Goal: Answer question/provide support: Share knowledge or assist other users

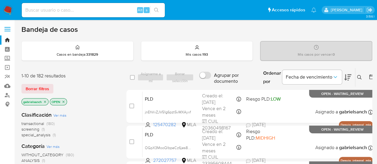
click at [81, 9] on input at bounding box center [93, 10] width 143 height 8
paste input "sCXkpETlAJ6qGajcQxvD7Jht"
type input "sCXkpETlAJ6qGajcQxvD7Jht"
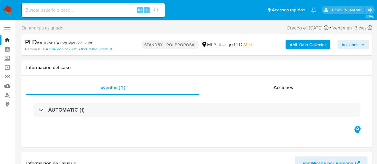
select select "10"
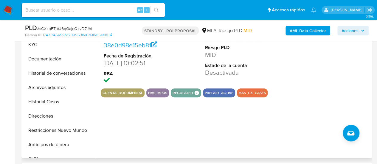
scroll to position [119, 0]
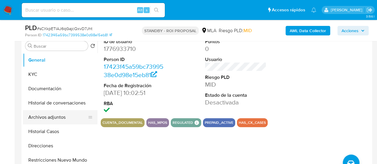
click at [54, 116] on button "Archivos adjuntos" at bounding box center [58, 117] width 70 height 14
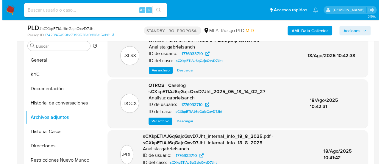
scroll to position [60, 0]
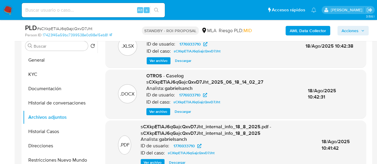
click at [163, 110] on span "Ver archivo" at bounding box center [158, 112] width 18 height 6
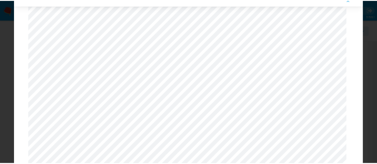
scroll to position [18, 0]
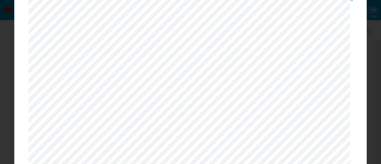
click at [352, 1] on icon "Attachment preview" at bounding box center [352, 0] width 5 height 5
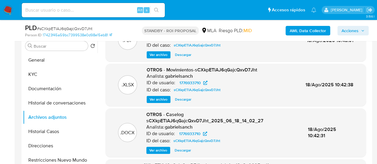
scroll to position [30, 0]
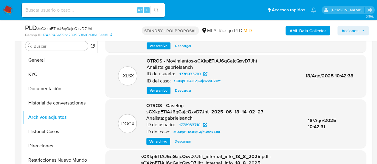
click at [182, 140] on span "Descargar" at bounding box center [182, 141] width 16 height 6
click at [42, 69] on button "KYC" at bounding box center [58, 74] width 70 height 14
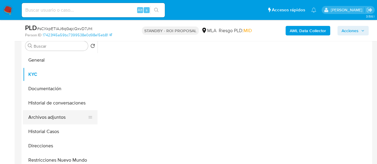
scroll to position [0, 0]
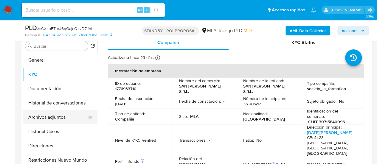
click at [52, 119] on button "Archivos adjuntos" at bounding box center [58, 117] width 70 height 14
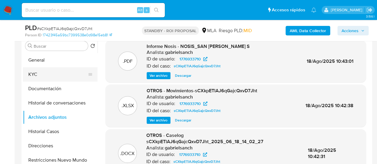
click at [36, 77] on button "KYC" at bounding box center [58, 74] width 70 height 14
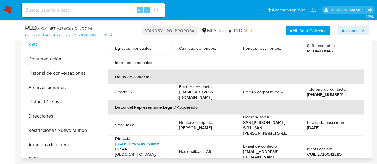
scroll to position [119, 0]
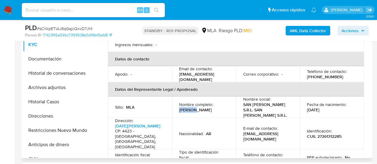
drag, startPoint x: 179, startPoint y: 98, endPoint x: 191, endPoint y: 100, distance: 12.7
click at [191, 107] on p "Cynthia Carolina Nieto Olañeta" at bounding box center [195, 109] width 33 height 5
copy p "Cynthia"
click at [203, 107] on p "Cynthia Carolina Nieto Olañeta" at bounding box center [195, 109] width 33 height 5
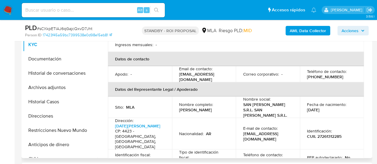
copy p "Carolina"
click at [212, 107] on p "Cynthia Carolina Nieto Olañeta" at bounding box center [195, 109] width 33 height 5
copy p "Nieto"
click at [183, 107] on p "Cynthia Carolina Nieto Olañeta" at bounding box center [195, 109] width 33 height 5
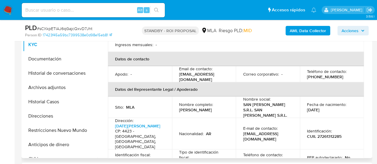
click at [183, 107] on p "Cynthia Carolina Nieto Olañeta" at bounding box center [195, 109] width 33 height 5
copy p "Olañeta"
drag, startPoint x: 305, startPoint y: 102, endPoint x: 326, endPoint y: 102, distance: 21.1
click at [326, 102] on div "Fecha de nacimiento : 05/09/1977" at bounding box center [332, 107] width 50 height 11
copy p "05/09/1977"
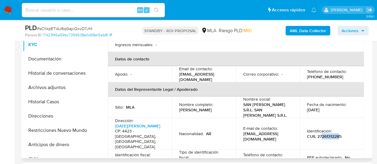
drag, startPoint x: 320, startPoint y: 124, endPoint x: 337, endPoint y: 122, distance: 16.8
click at [337, 134] on p "CUIL 27261312285" at bounding box center [324, 136] width 35 height 5
copy p "26131228"
drag, startPoint x: 113, startPoint y: 119, endPoint x: 138, endPoint y: 118, distance: 25.1
click at [138, 118] on td "Dirección : 25 De Mayo 152 CP: 4423 - Chicoana, Salta, Argentina" at bounding box center [140, 134] width 64 height 32
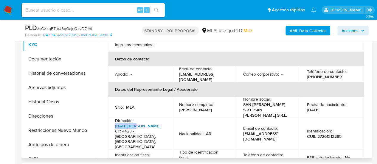
copy p "25 De Mayo"
click at [142, 129] on h4 "CP: 4423 - Chicoana, Salta, Argentina" at bounding box center [138, 139] width 47 height 21
copy h4 "Chicoana"
click at [124, 129] on h4 "CP: 4423 - Chicoana, Salta, Argentina" at bounding box center [138, 139] width 47 height 21
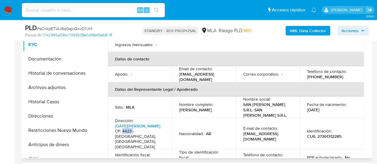
click at [124, 129] on h4 "CP: 4423 - Chicoana, Salta, Argentina" at bounding box center [138, 139] width 47 height 21
copy h4 "4423"
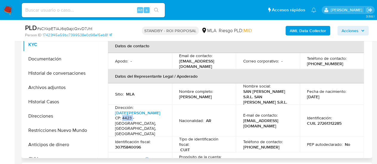
scroll to position [149, 0]
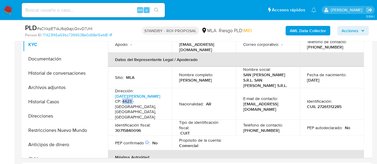
click at [58, 7] on input at bounding box center [93, 10] width 143 height 8
paste input "BlkUtIUBCKH1ITFRlxvr6bCG"
type input "BlkUtIUBCKH1ITFRlxvr6bCG"
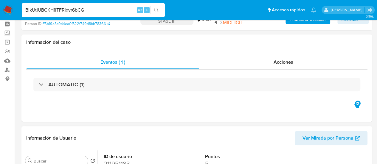
select select "10"
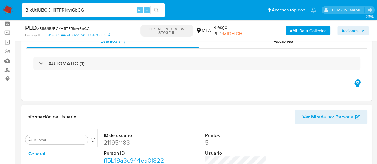
scroll to position [119, 0]
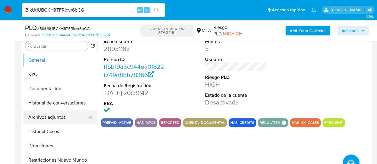
click at [58, 114] on button "Archivos adjuntos" at bounding box center [58, 117] width 70 height 14
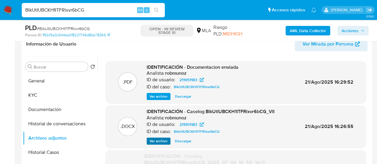
scroll to position [89, 0]
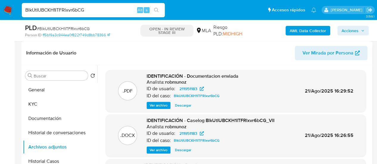
click at [184, 152] on span "Descargar" at bounding box center [183, 150] width 16 height 6
click at [50, 158] on button "Historial Casos" at bounding box center [58, 161] width 70 height 14
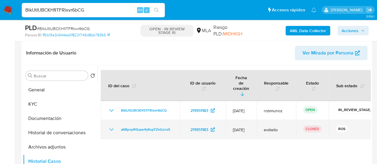
click at [110, 126] on icon "Mostrar/Ocultar" at bounding box center [111, 129] width 7 height 7
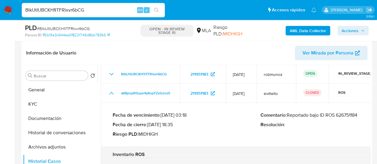
scroll to position [119, 0]
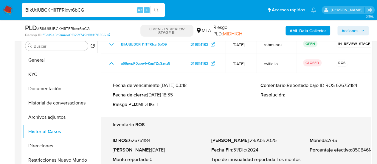
click at [356, 82] on p "Comentario : Reportado bajo ID ROS 626751184" at bounding box center [334, 85] width 148 height 6
click at [73, 8] on input "BlkUtIUBCKH1ITFRlxvr6bCG" at bounding box center [93, 10] width 143 height 8
paste input "7uKpIcrQwq2UgjXEnSrSqJam"
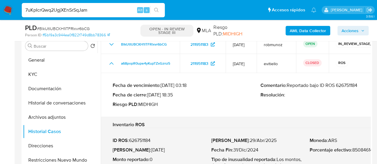
type input "7uKpIcrQwq2UgjXEnSrSqJam"
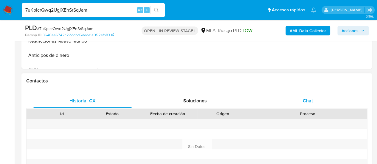
click at [310, 101] on span "Chat" at bounding box center [308, 100] width 10 height 7
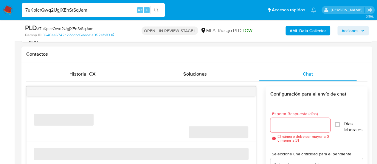
scroll to position [268, 0]
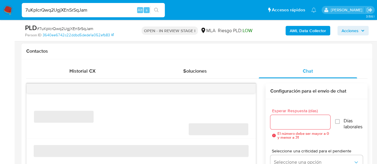
select select "10"
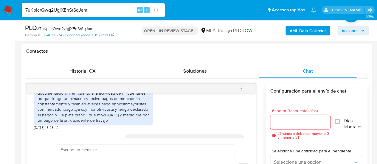
scroll to position [501, 0]
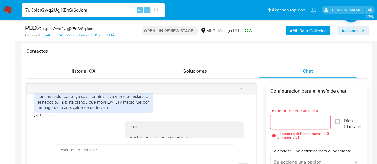
click at [69, 14] on div "7uKpIcrQwq2UgjXEnSrSqJam Alt s" at bounding box center [93, 10] width 143 height 14
click at [64, 10] on input "7uKpIcrQwq2UgjXEnSrSqJam" at bounding box center [93, 10] width 143 height 8
paste input "ctPeL7sQjO9wGyl8JVus6RO7"
type input "ctPeL7sQjO9wGyl8JVus6RO7"
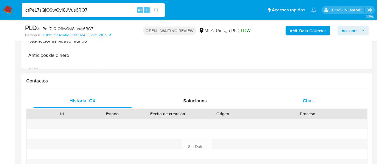
click at [308, 102] on span "Chat" at bounding box center [308, 100] width 10 height 7
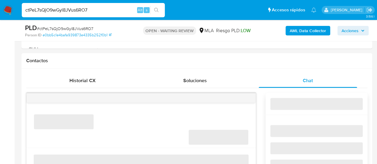
select select "10"
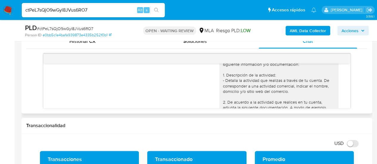
scroll to position [796, 0]
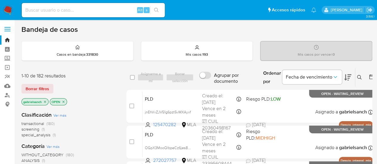
click at [357, 75] on icon at bounding box center [359, 77] width 5 height 5
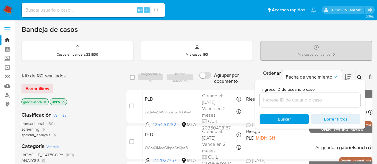
click at [304, 101] on input at bounding box center [309, 100] width 101 height 8
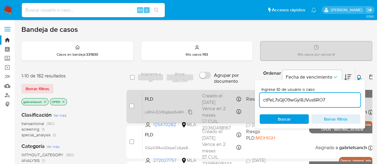
type input "ctPeL7sQjO9wGyl8JVus6RO7"
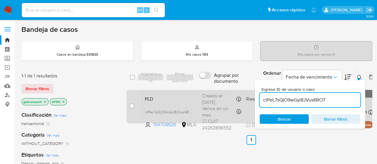
click at [132, 105] on input "checkbox" at bounding box center [131, 106] width 5 height 5
checkbox input "true"
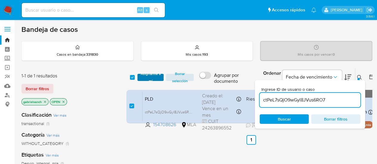
click at [147, 74] on span "Asignarme a mí" at bounding box center [150, 77] width 21 height 6
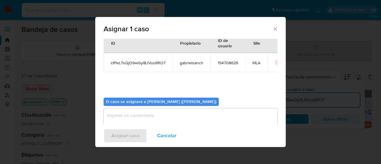
scroll to position [30, 0]
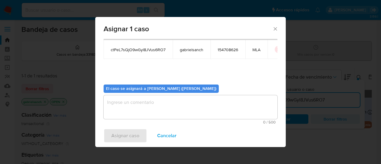
click at [159, 114] on textarea "assign-modal" at bounding box center [191, 107] width 174 height 24
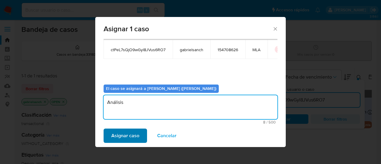
type textarea "Análisis"
click at [133, 134] on span "Asignar caso" at bounding box center [125, 135] width 28 height 13
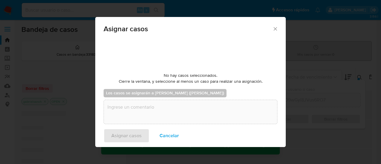
checkbox input "false"
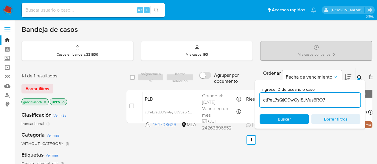
click at [302, 97] on input "ctPeL7sQjO9wGyl8JVus6RO7" at bounding box center [309, 100] width 101 height 8
paste input "n9F70kSBigNsSNKN7GfV8A0R"
type input "n9F70kSBigNsSNKN7GfV8A0R"
click at [131, 105] on input "checkbox" at bounding box center [131, 106] width 5 height 5
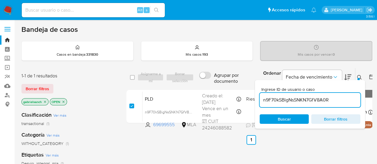
checkbox input "true"
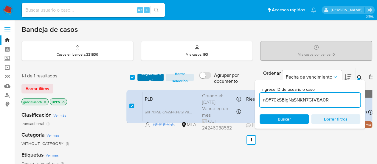
click at [142, 77] on span "Asignarme a mí" at bounding box center [150, 77] width 21 height 6
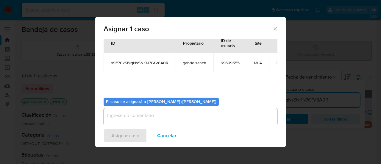
scroll to position [30, 0]
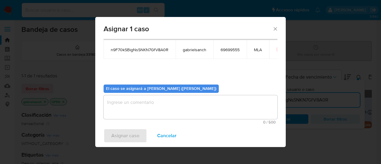
click at [150, 117] on textarea "assign-modal" at bounding box center [191, 107] width 174 height 24
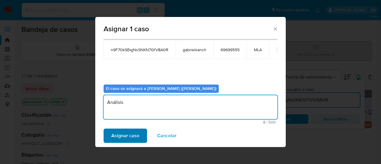
type textarea "Análisis"
click at [134, 130] on span "Asignar caso" at bounding box center [125, 135] width 28 height 13
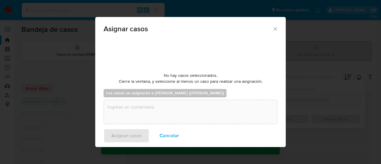
checkbox input "false"
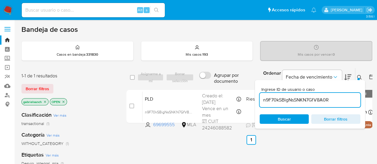
click at [292, 100] on input "n9F70kSBigNsSNKN7GfV8A0R" at bounding box center [309, 100] width 101 height 8
paste input "t5T4ecNAiPwtm3IzOG0tmftw"
type input "t5T4ecNAiPwtm3IzOG0tmftw"
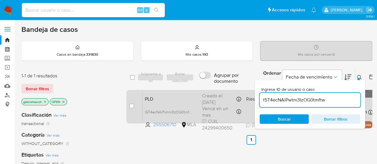
drag, startPoint x: 130, startPoint y: 105, endPoint x: 134, endPoint y: 101, distance: 5.5
click at [130, 105] on input "checkbox" at bounding box center [131, 106] width 5 height 5
checkbox input "true"
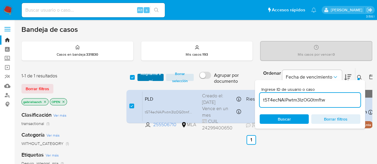
click at [142, 75] on span "Asignarme a mí" at bounding box center [150, 77] width 21 height 6
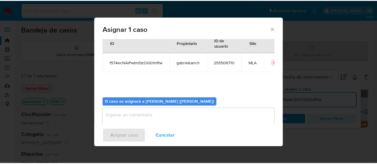
scroll to position [30, 0]
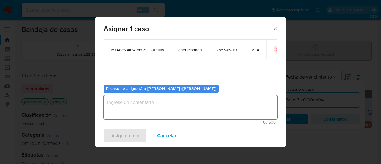
click at [151, 95] on textarea "assign-modal" at bounding box center [191, 107] width 174 height 24
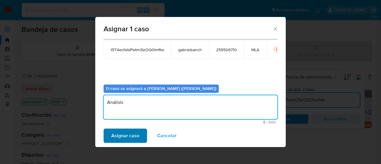
type textarea "Análisis"
click at [126, 133] on span "Asignar caso" at bounding box center [125, 135] width 28 height 13
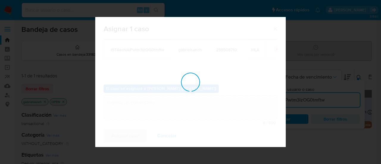
checkbox input "false"
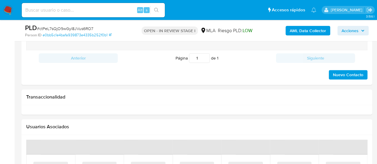
scroll to position [536, 0]
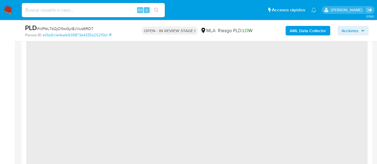
select select "10"
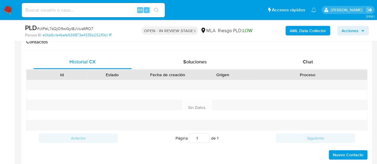
scroll to position [268, 0]
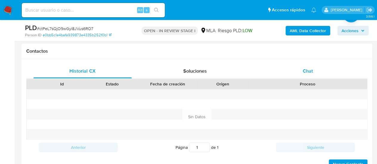
click at [339, 74] on div "Chat" at bounding box center [307, 71] width 98 height 14
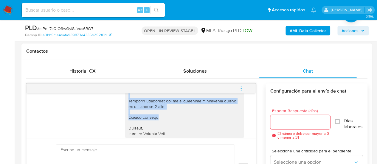
scroll to position [1094, 0]
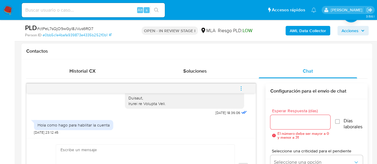
drag, startPoint x: 125, startPoint y: 126, endPoint x: 171, endPoint y: 104, distance: 51.3
copy div "Hola, En función de las operaciones registradas en tu cuenta de Mercado Pago, n…"
paste textarea "Hola, En función de las operaciones registradas en tu cuenta de Mercado Pago, n…"
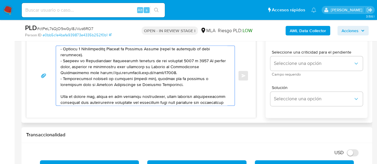
scroll to position [0, 0]
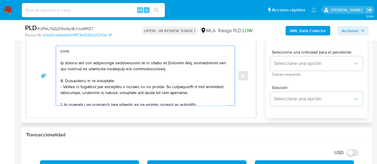
drag, startPoint x: 60, startPoint y: 62, endPoint x: 194, endPoint y: 63, distance: 133.4
click at [194, 63] on textarea at bounding box center [143, 76] width 166 height 60
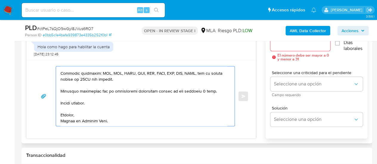
scroll to position [337, 0]
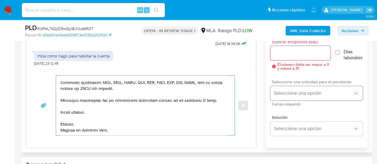
type textarea "Hola, Para que podamos avanzar con el análisis del bloqueo en tu cuenta, necesi…"
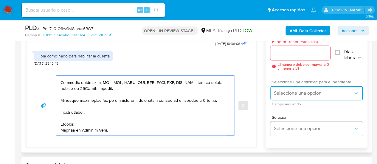
click at [294, 90] on span "Seleccione una opción" at bounding box center [313, 93] width 79 height 6
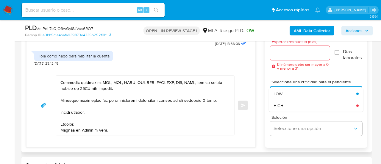
click at [288, 53] on input "Esperar Respuesta (días)" at bounding box center [300, 53] width 60 height 8
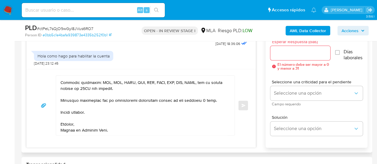
click at [287, 54] on input "Esperar Respuesta (días)" at bounding box center [300, 53] width 60 height 8
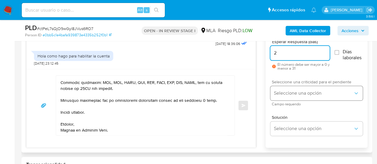
type input "2"
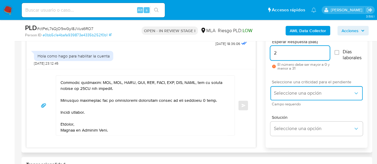
click at [285, 98] on button "Seleccione una opción" at bounding box center [316, 93] width 92 height 14
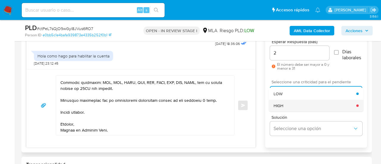
click at [286, 105] on div "HIGH" at bounding box center [315, 106] width 83 height 12
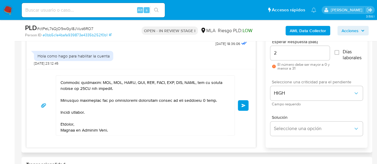
click at [246, 104] on button "Enviar" at bounding box center [243, 105] width 11 height 11
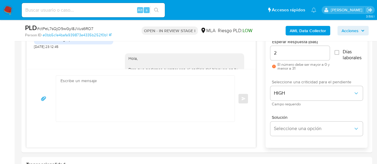
scroll to position [1420, 0]
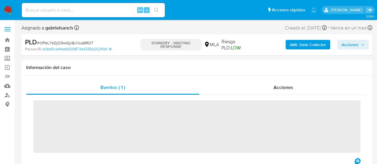
click at [80, 11] on input at bounding box center [93, 10] width 143 height 8
paste input "WRlcIb1GLLvmTmdWTBOy9Std"
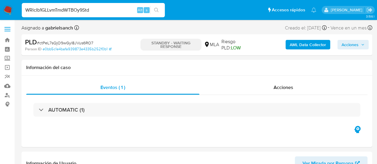
type input "WRlcIb1GLLvmTmdWTBOy9Std"
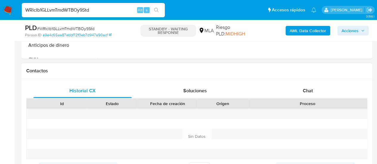
scroll to position [268, 0]
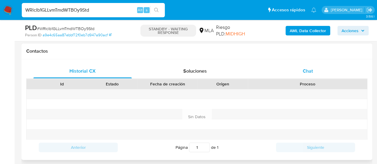
click at [300, 74] on div "Chat" at bounding box center [307, 71] width 98 height 14
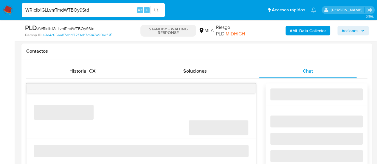
select select "10"
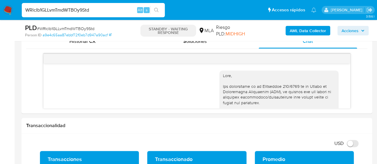
scroll to position [119, 0]
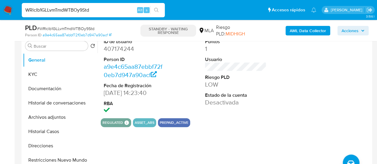
click at [55, 14] on div "WRlcIb1GLLvmTmdWTBOy9Std Alt s" at bounding box center [93, 10] width 143 height 14
click at [54, 10] on input "WRlcIb1GLLvmTmdWTBOy9Std" at bounding box center [93, 10] width 143 height 8
paste input "n9F70kSBigNsSNKN7GfV8A0R"
type input "n9F70kSBigNsSNKN7GfV8A0R"
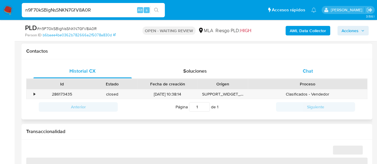
click at [309, 71] on span "Chat" at bounding box center [308, 71] width 10 height 7
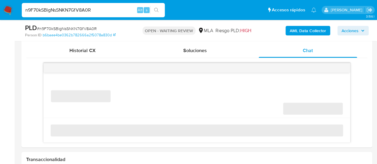
scroll to position [298, 0]
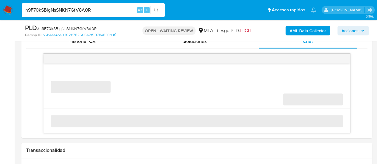
select select "10"
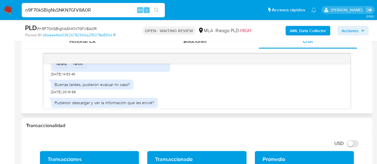
scroll to position [414, 0]
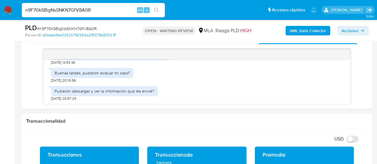
click at [51, 13] on input "n9F70kSBigNsSNKN7GfV8A0R" at bounding box center [93, 10] width 143 height 8
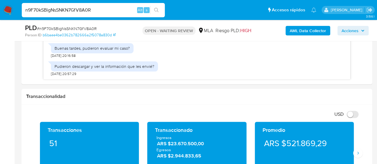
click at [51, 13] on input "n9F70kSBigNsSNKN7GfV8A0R" at bounding box center [93, 10] width 143 height 8
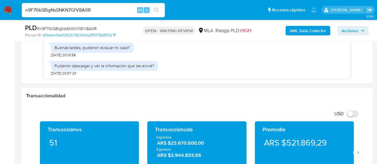
paste input "t5T4ecNAiPwtm3IzOG0tmftw"
type input "t5T4ecNAiPwtm3IzOG0tmftw"
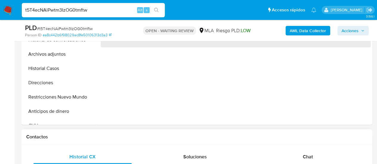
scroll to position [208, 0]
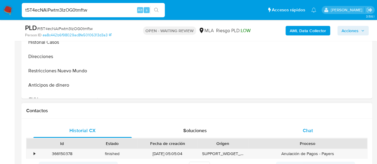
click at [314, 124] on div "Chat" at bounding box center [307, 131] width 98 height 14
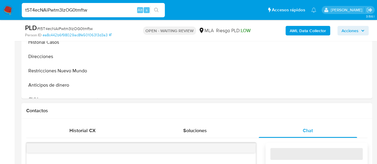
select select "10"
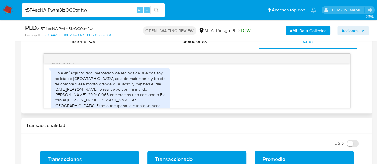
scroll to position [437, 0]
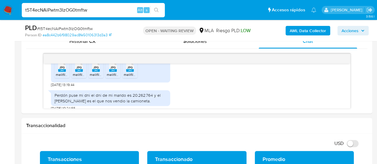
click at [82, 9] on input "t5T4ecNAiPwtm3IzOG0tmftw" at bounding box center [93, 10] width 143 height 8
paste input "n9F70kSBigNsSNKN7GfV8A0R"
type input "n9F70kSBigNsSNKN7GfV8A0R"
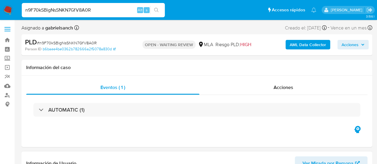
select select "10"
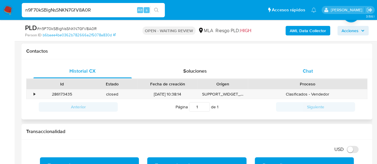
click at [286, 67] on div "Chat" at bounding box center [307, 71] width 98 height 14
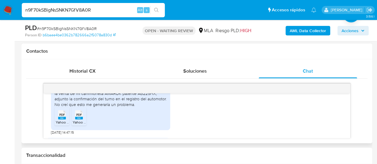
scroll to position [235, 0]
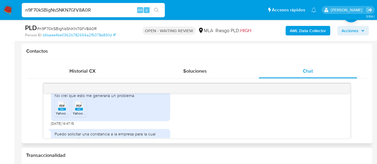
click at [63, 108] on span "PDF" at bounding box center [62, 106] width 6 height 4
click at [80, 108] on span "PDF" at bounding box center [79, 106] width 6 height 4
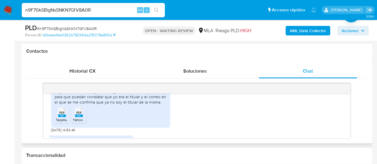
scroll to position [384, 0]
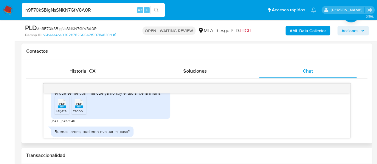
click at [66, 109] on icon "PDF" at bounding box center [62, 103] width 8 height 10
click at [79, 109] on icon "PDF" at bounding box center [79, 103] width 8 height 10
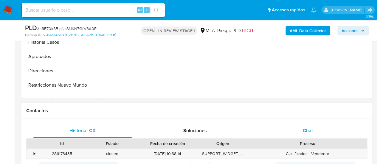
scroll to position [238, 0]
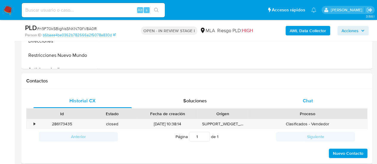
click at [310, 101] on span "Chat" at bounding box center [308, 100] width 10 height 7
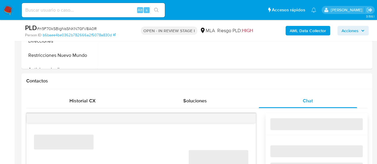
select select "10"
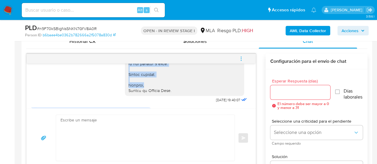
scroll to position [864, 0]
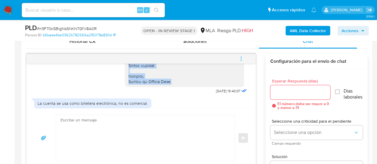
drag, startPoint x: 124, startPoint y: 75, endPoint x: 174, endPoint y: 97, distance: 55.2
copy div "Lore, Ip dolorsi am con adipiscinge seddoeiusmo te in utlabo et Dolorem Aliq, e…"
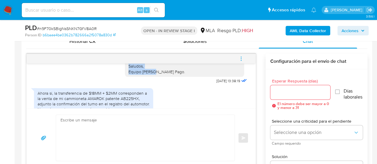
scroll to position [1280, 0]
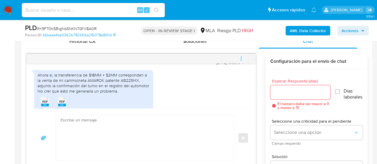
drag, startPoint x: 124, startPoint y: 66, endPoint x: 171, endPoint y: 77, distance: 47.7
copy div "Hola, muchas gracias por tu respuesta. En este caso, para que podamos proceder …"
click at [144, 123] on textarea at bounding box center [143, 138] width 166 height 46
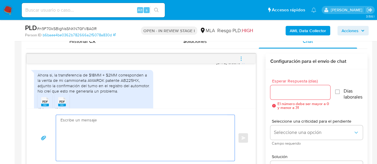
paste textarea "Hola, muchas gracias por tu respuesta. En este caso, para que podamos proceder …"
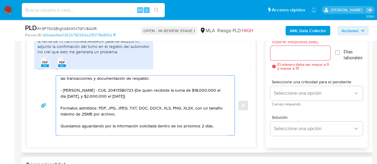
scroll to position [60, 0]
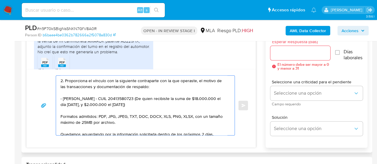
drag, startPoint x: 61, startPoint y: 102, endPoint x: 186, endPoint y: 104, distance: 124.8
click at [186, 104] on textarea "Hola, muchas gracias por tu respuesta. En este caso, para que podamos proceder …" at bounding box center [143, 106] width 166 height 60
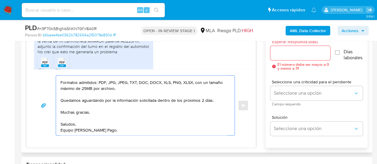
scroll to position [0, 0]
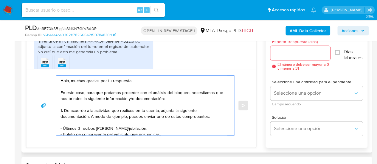
type textarea "Hola, muchas gracias por tu respuesta. En este caso, para que podamos proceder …"
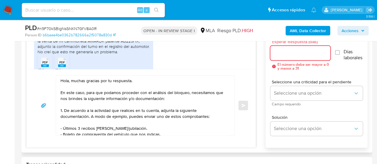
click at [289, 50] on input "Esperar Respuesta (días)" at bounding box center [300, 53] width 60 height 8
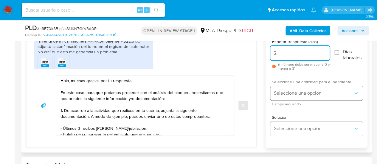
type input "2"
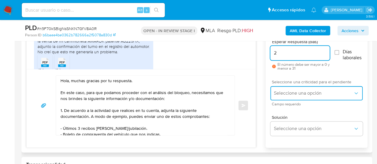
click at [283, 89] on button "Seleccione una opción" at bounding box center [316, 93] width 92 height 14
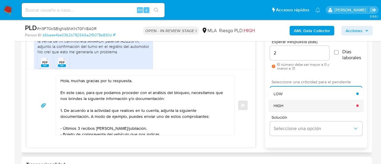
click at [286, 104] on div "HIGH" at bounding box center [315, 106] width 83 height 12
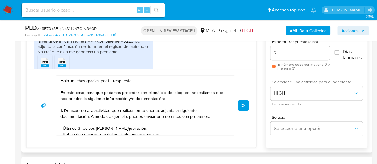
click at [242, 105] on span "Enviar" at bounding box center [243, 106] width 4 height 4
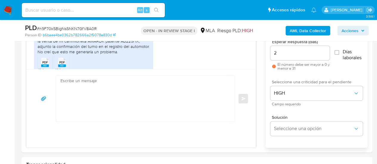
scroll to position [1644, 0]
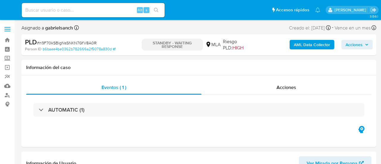
select select "10"
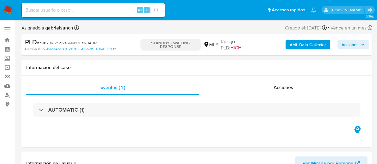
click at [63, 7] on input at bounding box center [93, 10] width 143 height 8
paste input "t5T4ecNAiPwtm3IzOG0tmftw"
type input "t5T4ecNAiPwtm3IzOG0tmftw"
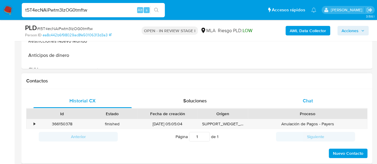
click at [311, 96] on div "Chat" at bounding box center [307, 101] width 98 height 14
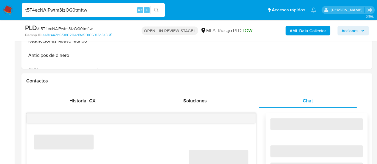
select select "10"
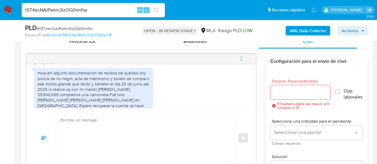
scroll to position [407, 0]
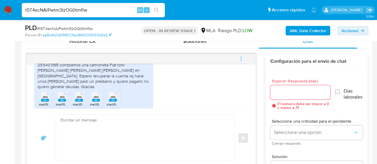
click at [45, 95] on span "JPG" at bounding box center [44, 97] width 5 height 4
click at [57, 91] on div "JPG JPG" at bounding box center [62, 97] width 13 height 12
click at [79, 99] on rect at bounding box center [79, 100] width 8 height 3
click at [95, 99] on rect at bounding box center [96, 100] width 8 height 3
click at [113, 99] on rect at bounding box center [113, 100] width 8 height 3
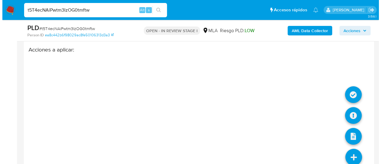
scroll to position [1116, 0]
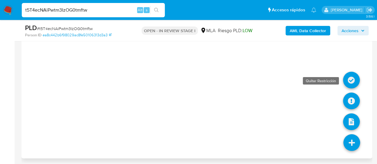
click at [350, 76] on icon at bounding box center [351, 80] width 17 height 17
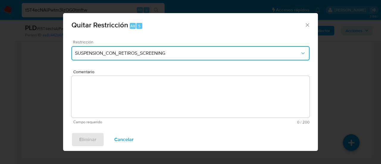
click at [141, 57] on button "SUSPENSION_CON_RETIROS_SCREENING" at bounding box center [190, 53] width 238 height 14
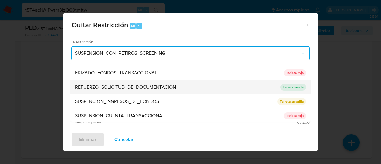
scroll to position [126, 0]
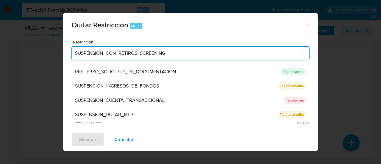
click at [124, 98] on span "SUSPENSION_CUENTA_TRANSACCIONAL" at bounding box center [120, 100] width 90 height 6
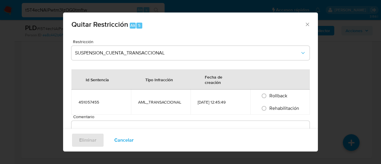
click at [287, 106] on span "Rehabilitación" at bounding box center [284, 108] width 30 height 7
click at [269, 106] on input "Rehabilitación" at bounding box center [264, 109] width 10 height 10
radio input "true"
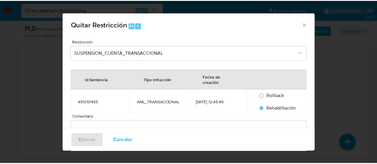
scroll to position [40, 0]
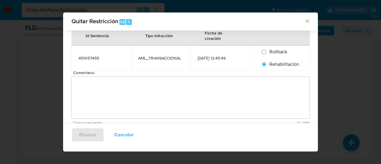
click at [238, 98] on textarea "Comentario" at bounding box center [190, 98] width 238 height 42
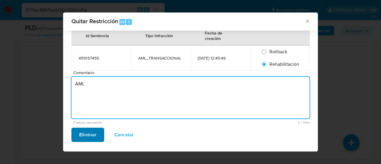
type textarea "AML"
click at [90, 129] on span "Eliminar" at bounding box center [87, 134] width 17 height 13
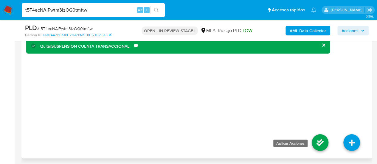
click at [320, 140] on icon at bounding box center [319, 142] width 17 height 17
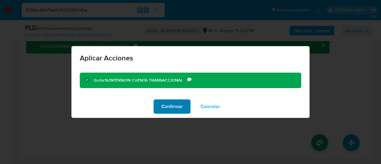
click at [181, 100] on span "Confirmar" at bounding box center [171, 106] width 21 height 13
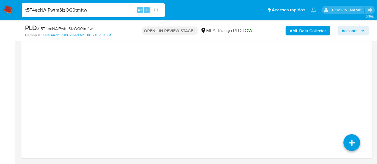
click at [59, 13] on input "t5T4ecNAiPwtm3IzOG0tmftw" at bounding box center [93, 10] width 143 height 8
paste input "RbbPPR8vlINblbYKRtPJCrSq"
type input "RbbPPR8vlINblbYKRtPJCrSq"
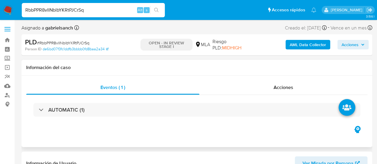
select select "10"
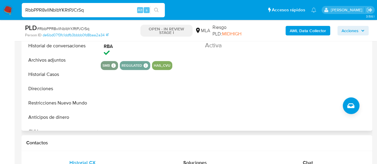
scroll to position [238, 0]
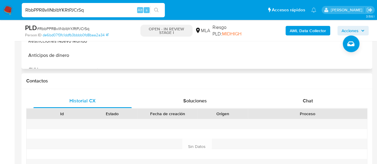
click at [301, 103] on div "Chat" at bounding box center [307, 101] width 98 height 14
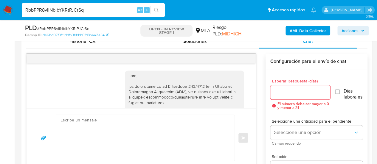
scroll to position [331, 0]
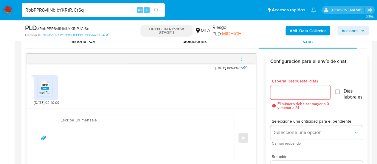
click at [61, 6] on input "RbbPPR8vlINblbYKRtPJCrSq" at bounding box center [93, 10] width 143 height 8
paste input "ZwXNGNfvk7RvDEXrNcQYIE3t"
type input "ZwXNGNfvk7RvDEXrNcQYIE3t"
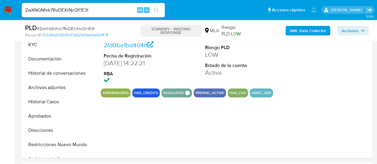
scroll to position [63, 0]
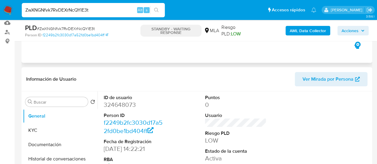
select select "10"
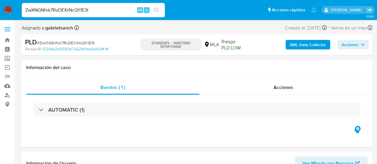
click at [58, 10] on input "ZwXNGNfvk7RvDEXrNcQYIE3t" at bounding box center [93, 10] width 143 height 8
paste input "ln8p25ZHf0LgpyYX13JOYmD5"
type input "ln8p25ZHf0LgpyYX13JOYmD5"
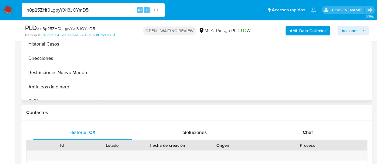
scroll to position [208, 0]
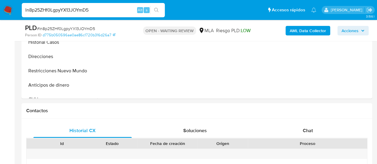
click at [301, 128] on div "Chat" at bounding box center [307, 131] width 98 height 14
select select "10"
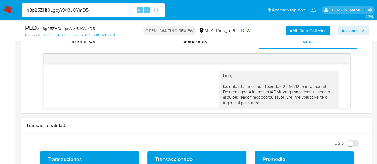
scroll to position [843, 0]
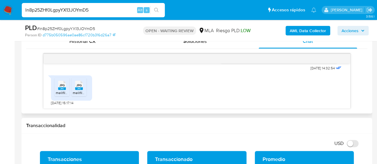
click at [58, 88] on div "JPG JPG" at bounding box center [62, 85] width 13 height 12
click at [78, 88] on rect at bounding box center [79, 88] width 8 height 3
